Goal: Find specific page/section: Find specific page/section

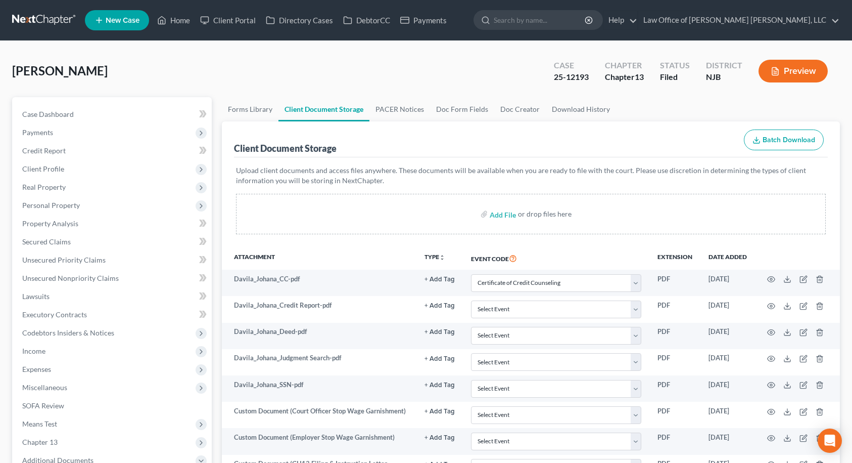
select select "9"
click at [168, 24] on link "Home" at bounding box center [173, 20] width 43 height 18
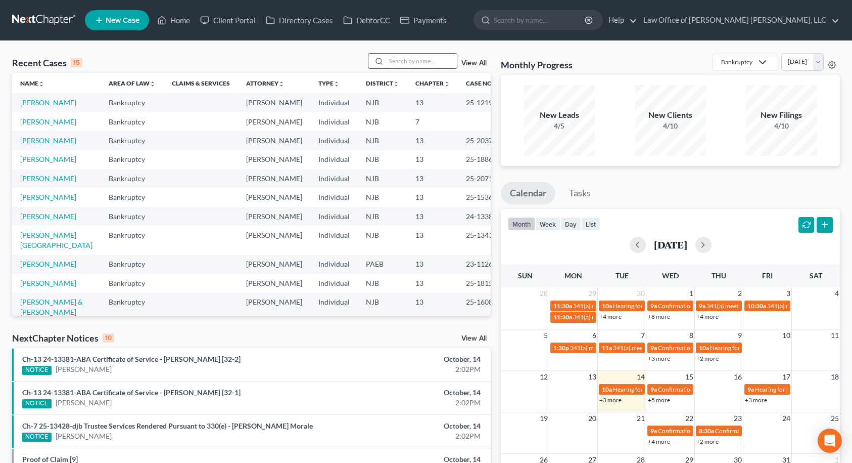
click at [402, 57] on input "search" at bounding box center [421, 61] width 71 height 15
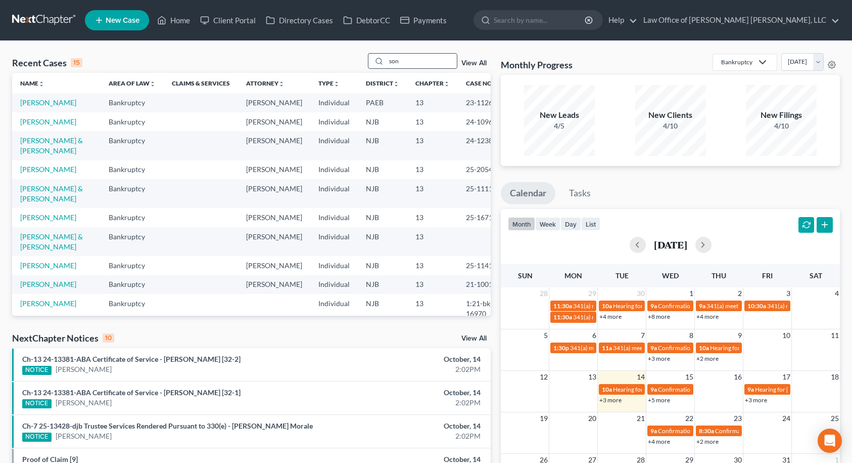
click at [425, 63] on input "son" at bounding box center [421, 61] width 71 height 15
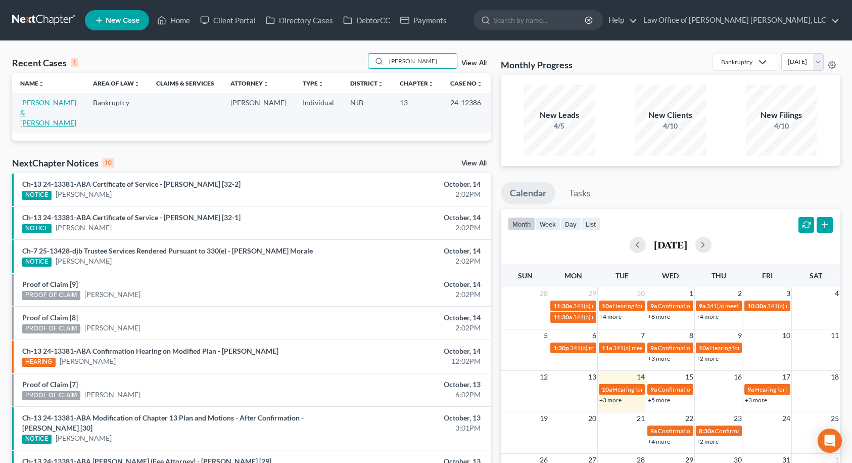
type input "[PERSON_NAME]"
click at [57, 104] on link "[PERSON_NAME] & [PERSON_NAME]" at bounding box center [48, 112] width 56 height 29
select select "10"
select select "6"
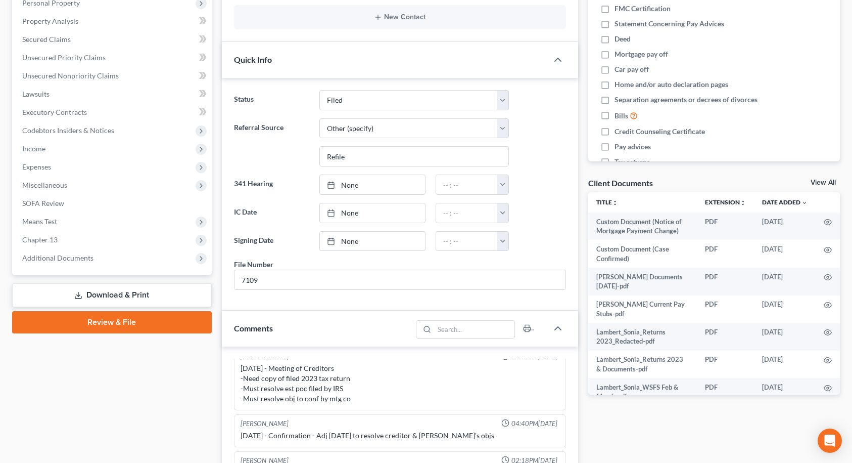
scroll to position [253, 0]
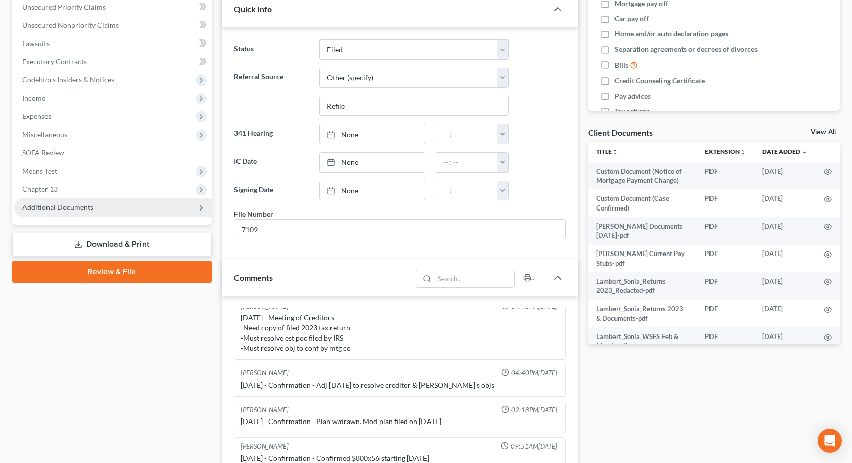
click at [109, 205] on span "Additional Documents" at bounding box center [113, 207] width 198 height 18
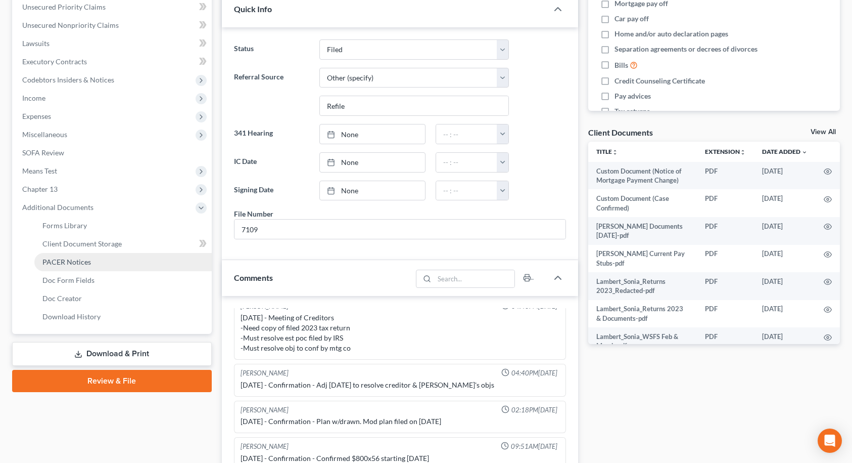
click at [84, 263] on span "PACER Notices" at bounding box center [66, 261] width 49 height 9
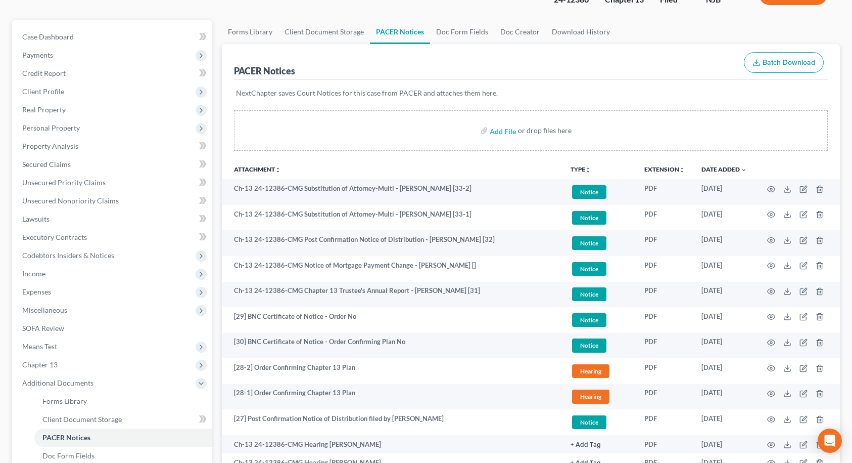
scroll to position [51, 0]
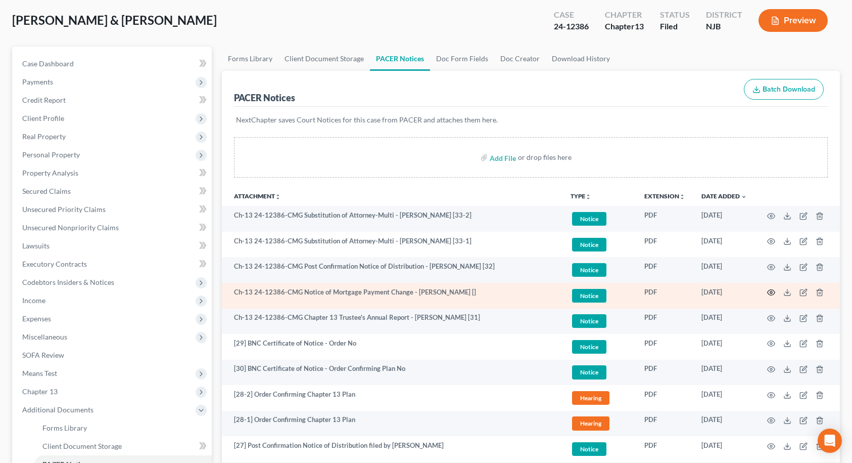
click at [770, 292] on icon "button" at bounding box center [771, 292] width 8 height 8
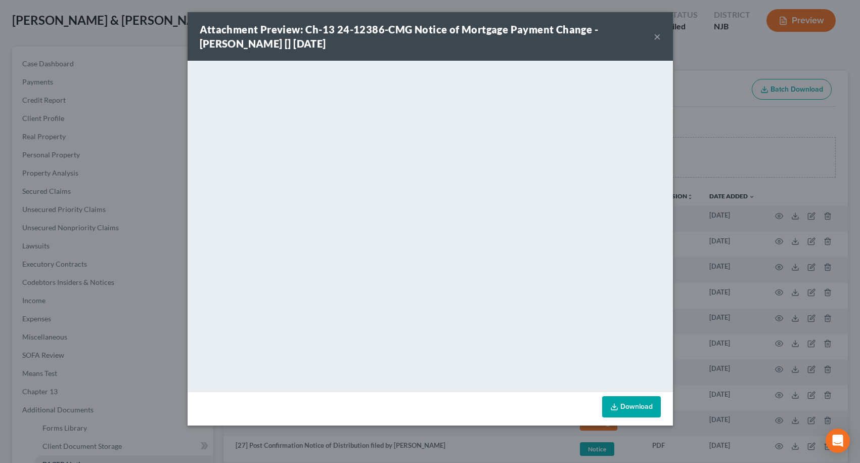
click at [656, 37] on button "×" at bounding box center [657, 36] width 7 height 12
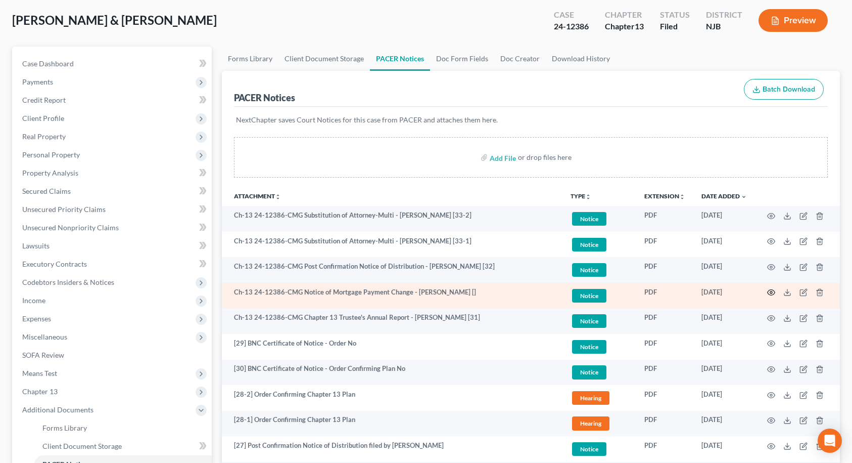
click at [768, 292] on icon "button" at bounding box center [772, 293] width 8 height 6
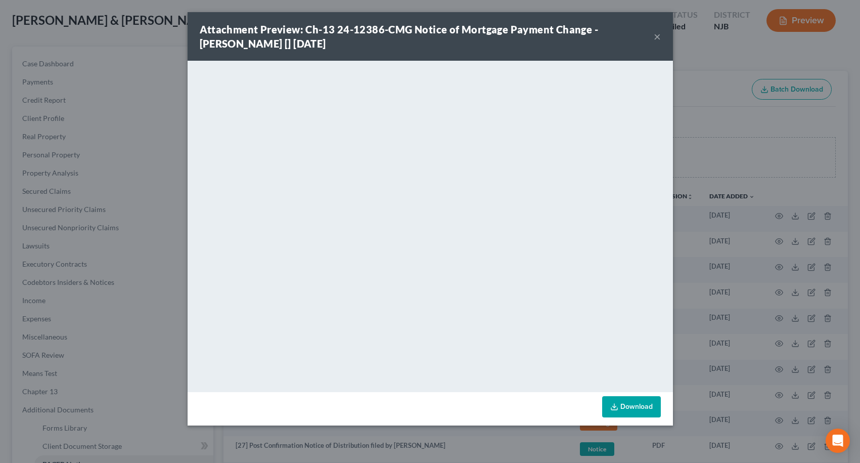
click at [657, 38] on button "×" at bounding box center [657, 36] width 7 height 12
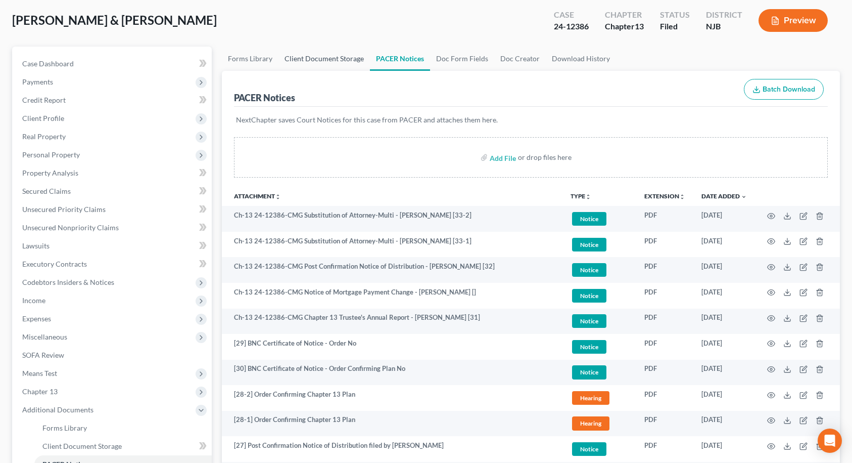
click at [337, 58] on link "Client Document Storage" at bounding box center [324, 59] width 91 height 24
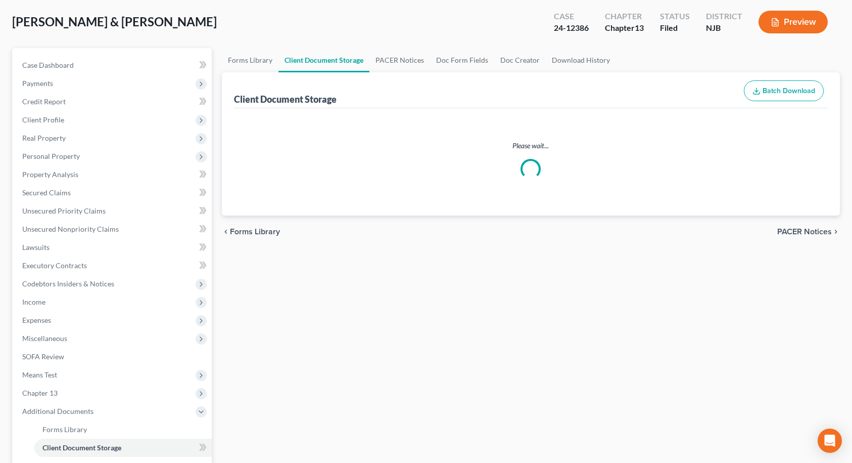
select select "9"
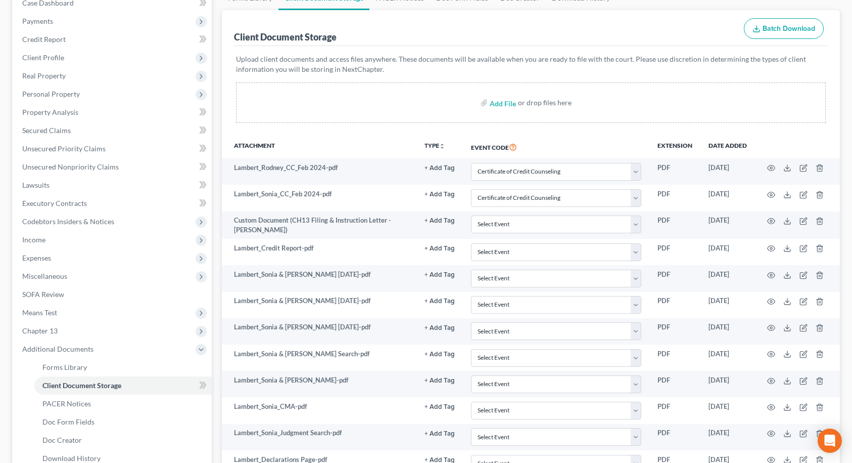
scroll to position [51, 0]
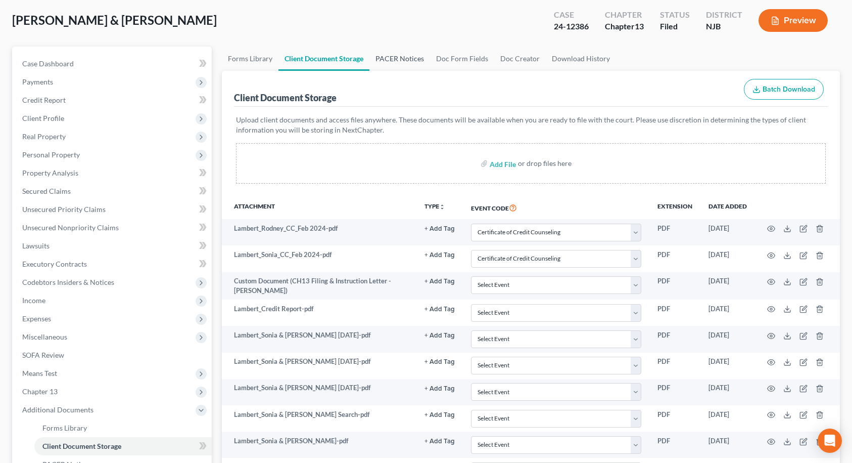
click at [401, 58] on link "PACER Notices" at bounding box center [400, 59] width 61 height 24
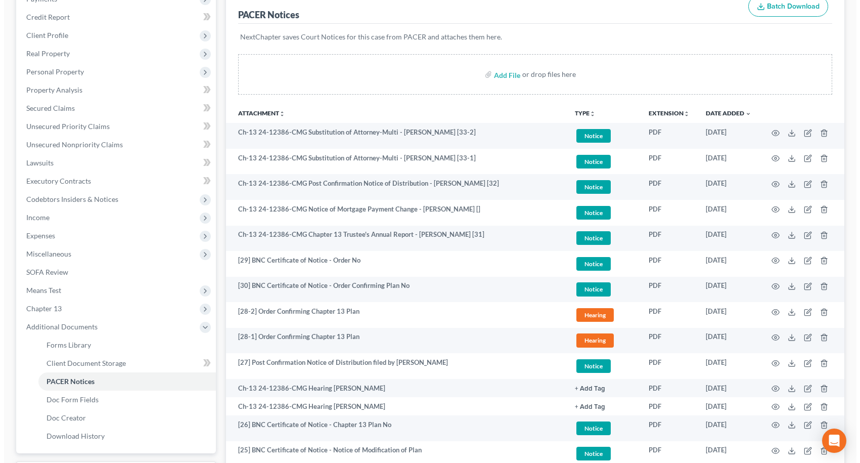
scroll to position [152, 0]
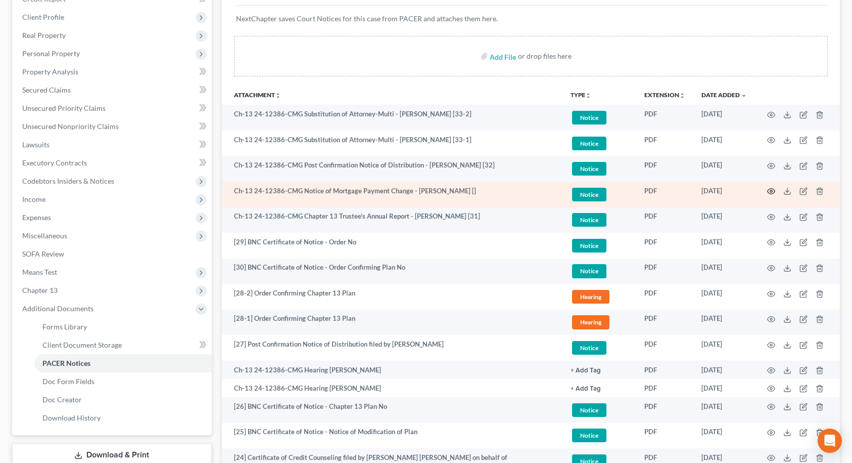
click at [771, 191] on circle "button" at bounding box center [771, 191] width 2 height 2
